Goal: Navigation & Orientation: Go to known website

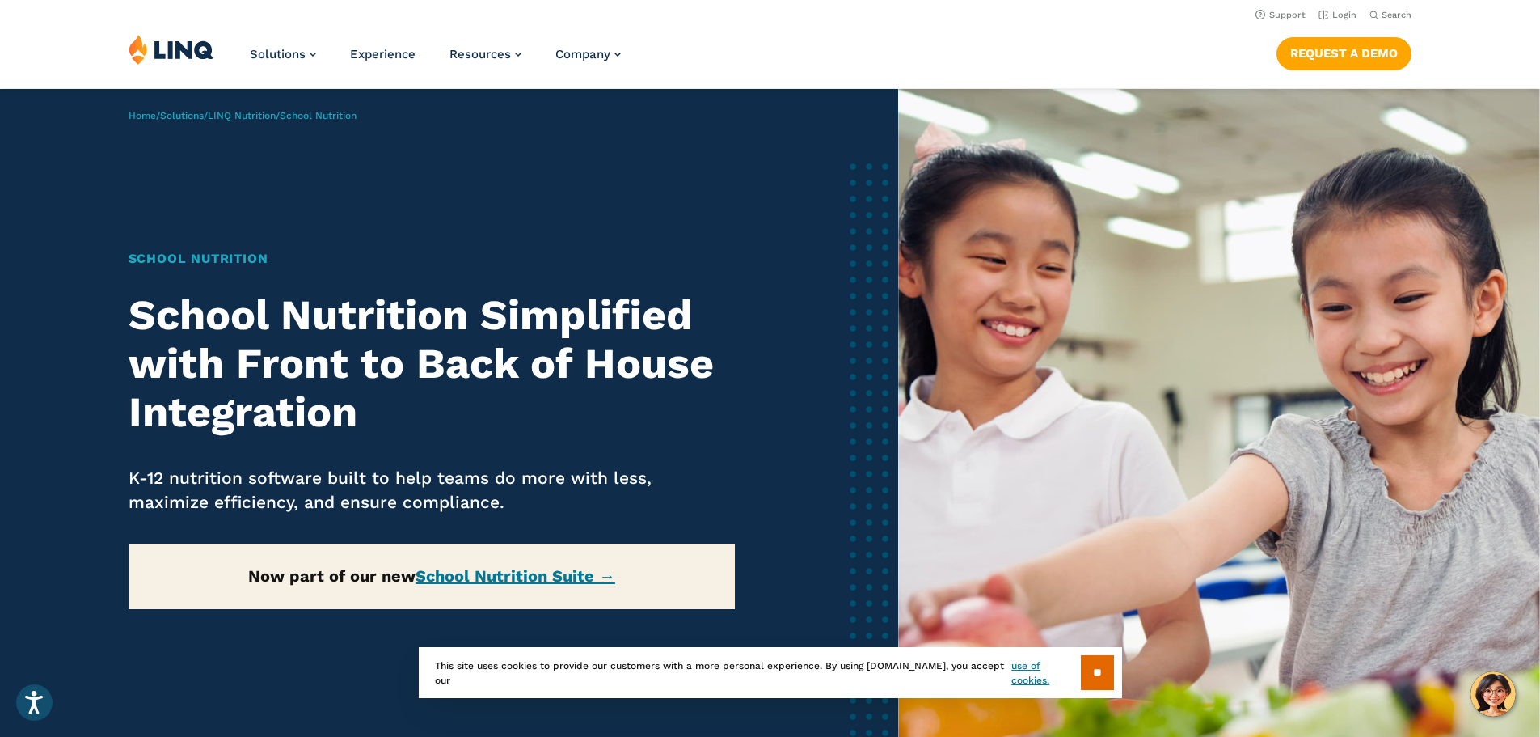
click at [171, 51] on img at bounding box center [172, 49] width 86 height 31
